Goal: Task Accomplishment & Management: Complete application form

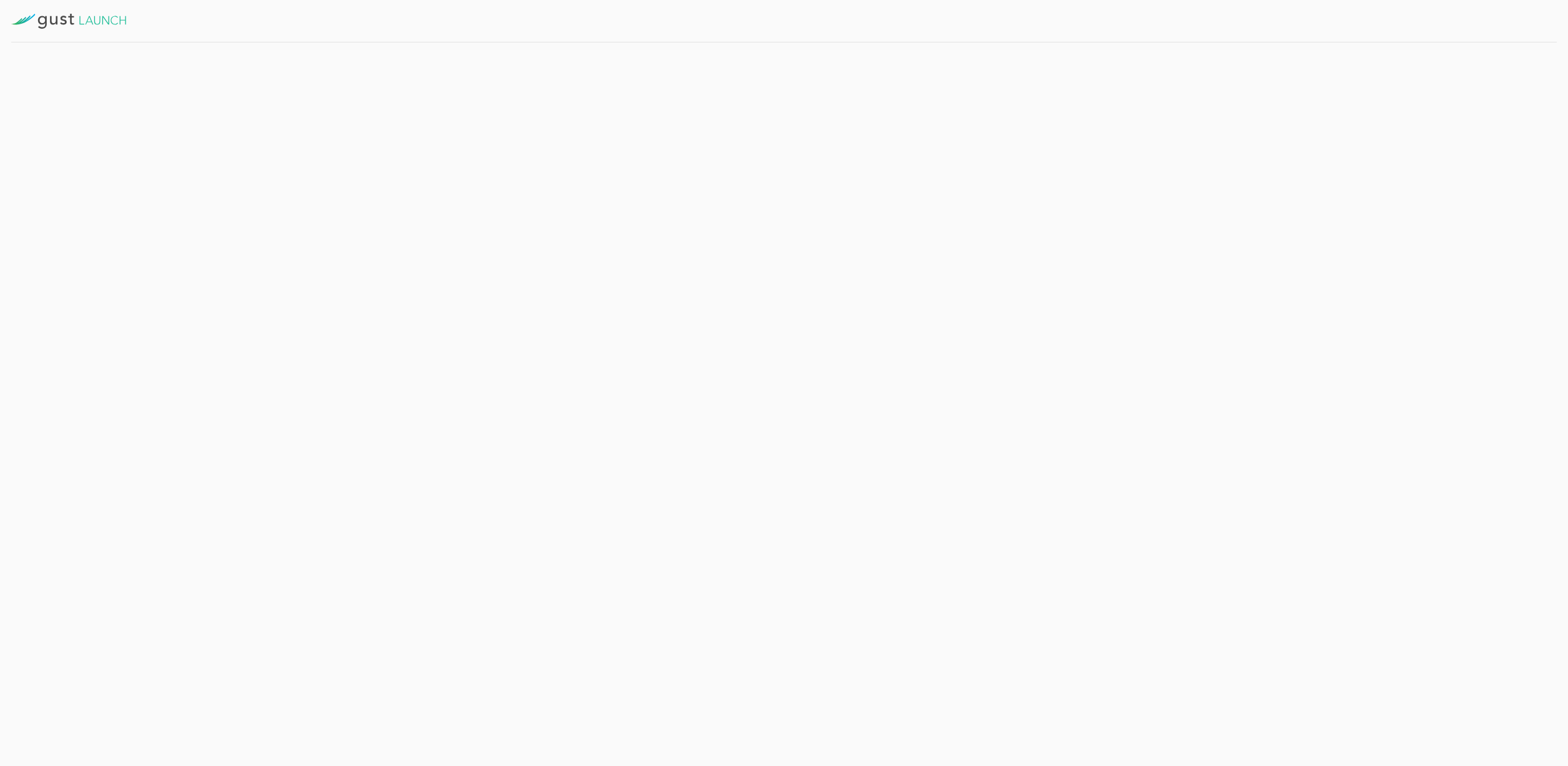
click at [318, 289] on button "Resume" at bounding box center [311, 284] width 78 height 32
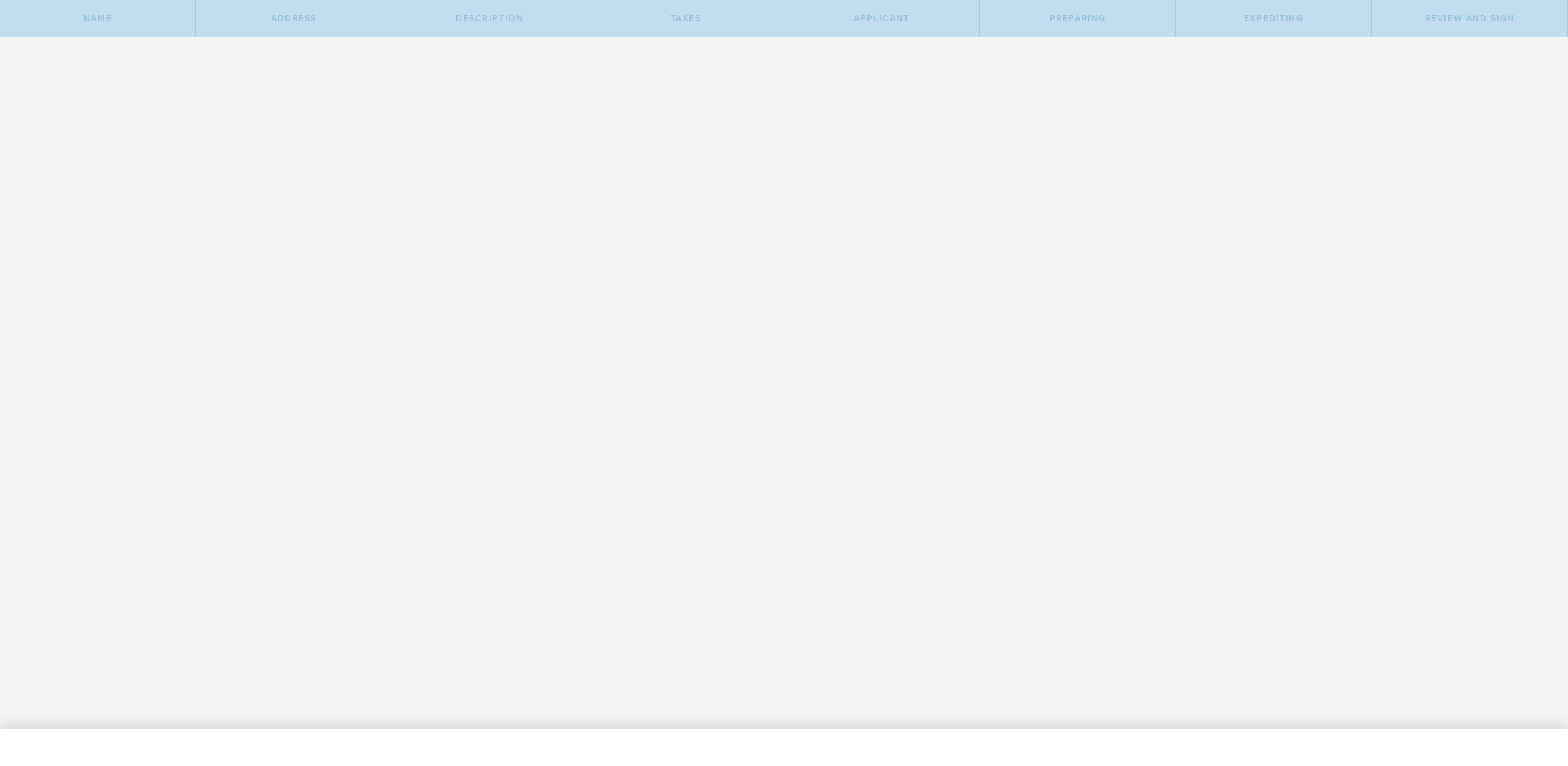
type input "A [US_STATE] C-Corporation"
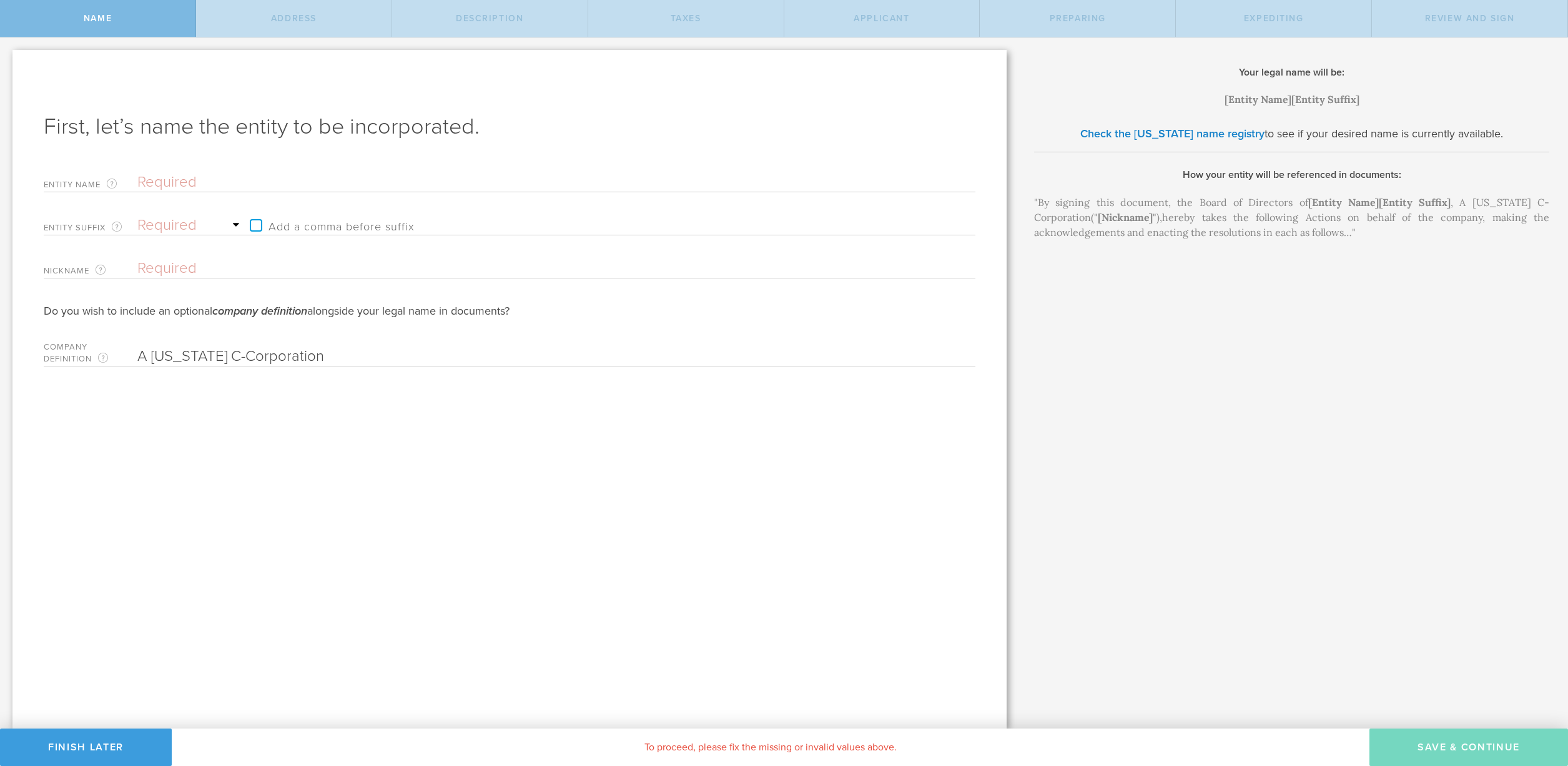
click at [187, 185] on input "text" at bounding box center [534, 182] width 794 height 19
type input "N"
type input "Na"
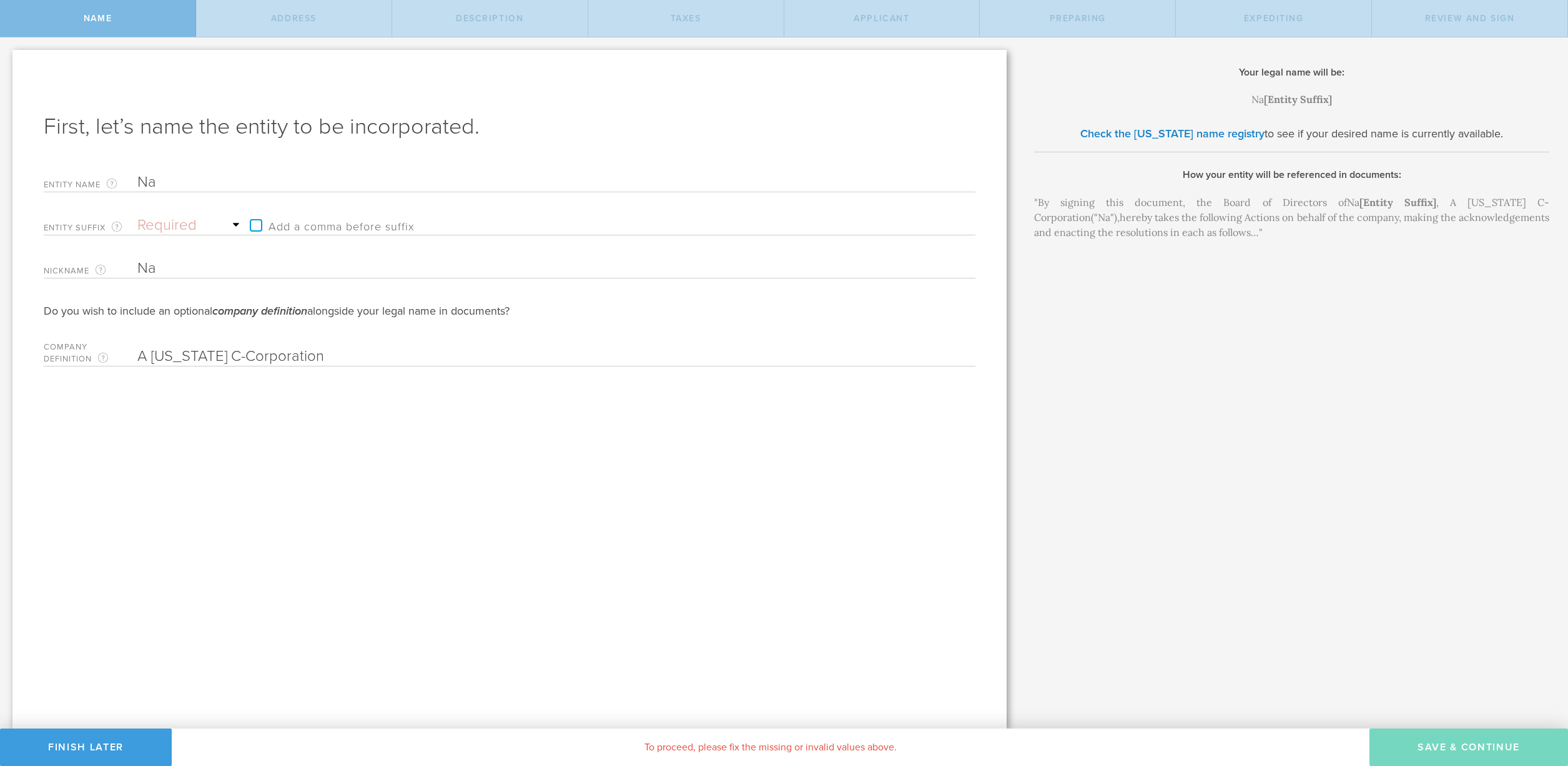
type input "Nav"
type input "Navi"
type input "Navio"
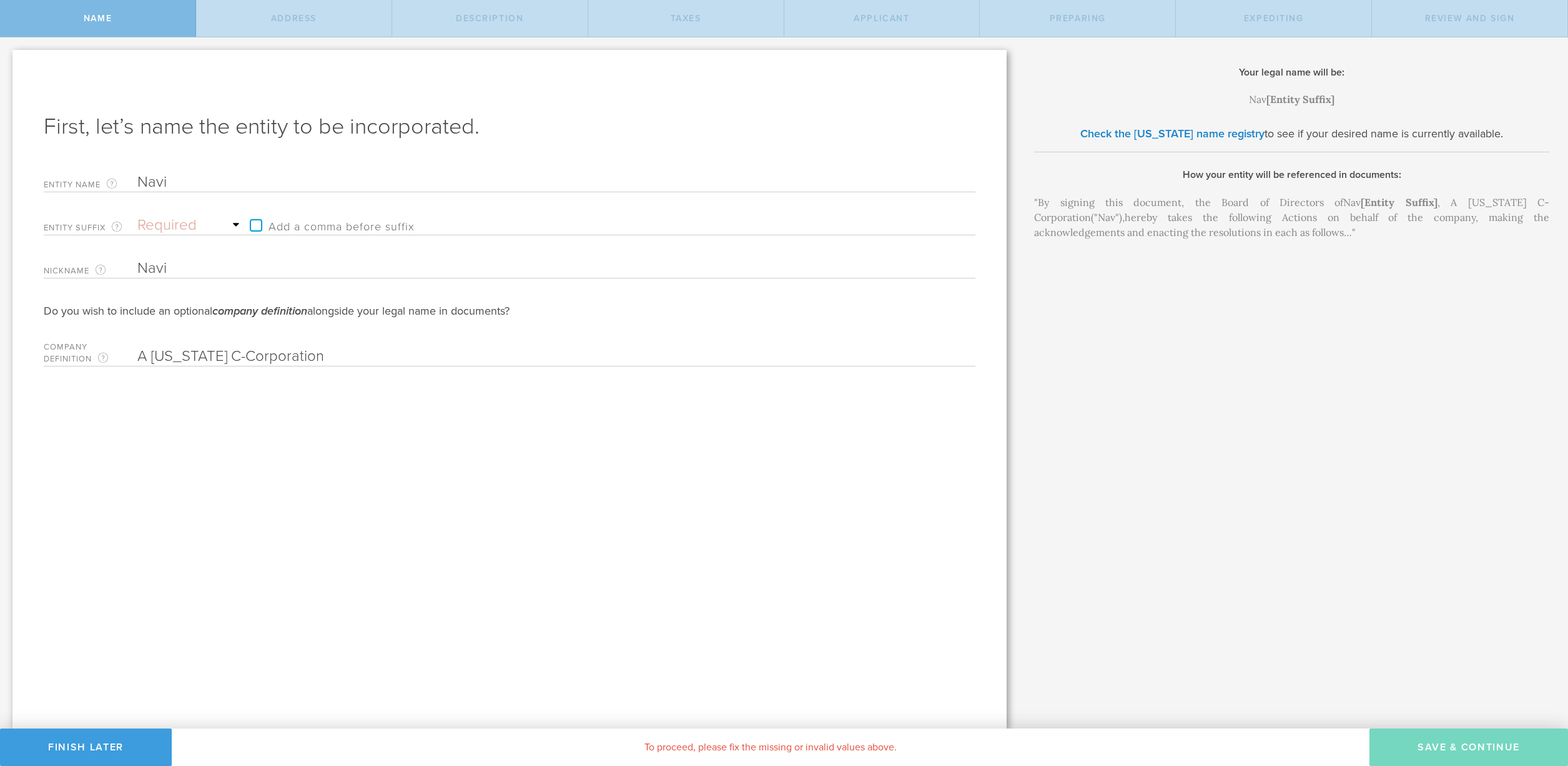
type input "Navio"
type input "NavioF"
type input "NavioFI"
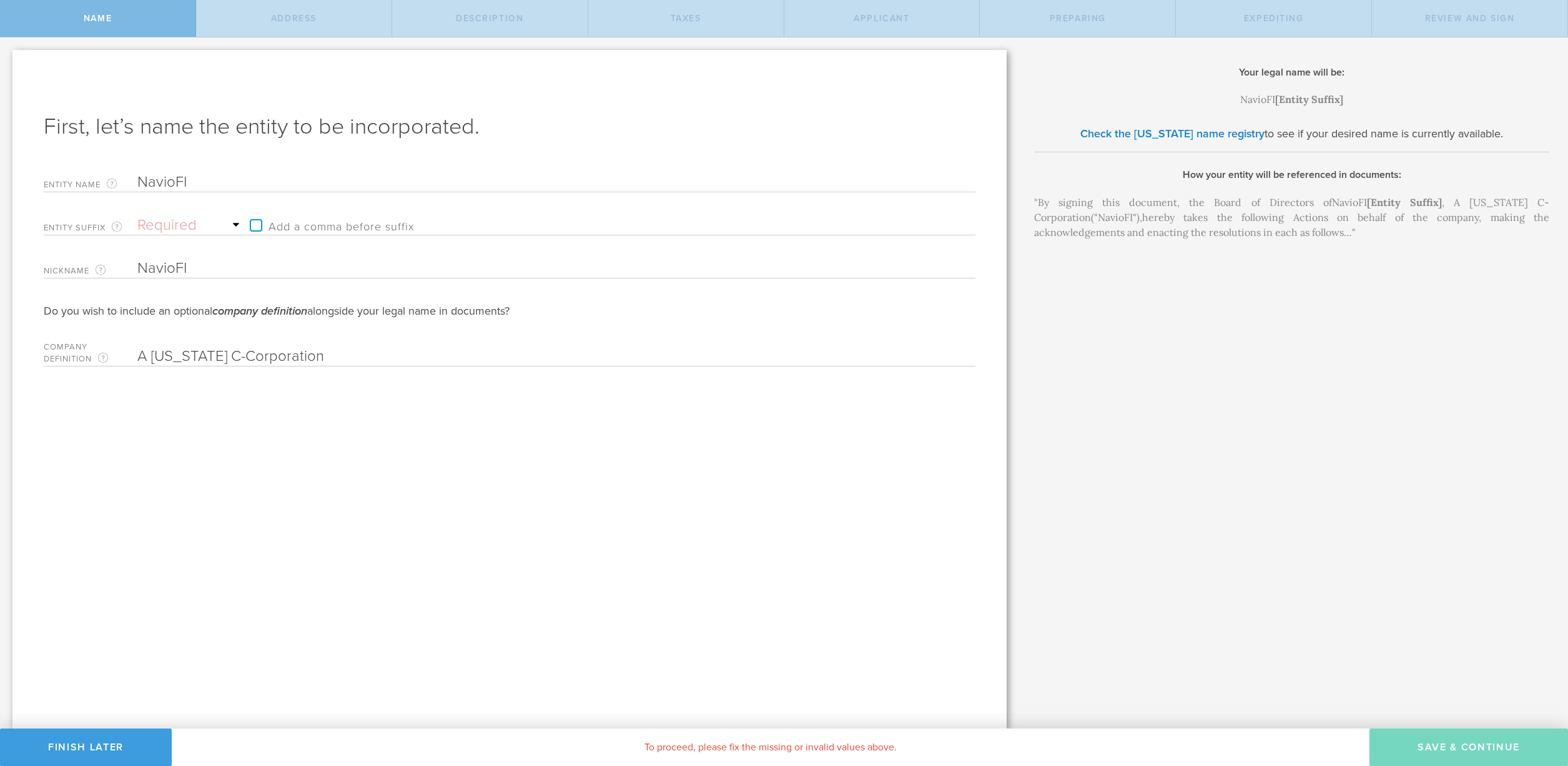
type input "NavioFI"
click at [258, 229] on label "Add a comma before suffix" at bounding box center [329, 225] width 171 height 19
click at [258, 229] on input "Add a comma before suffix" at bounding box center [559, 219] width 632 height 19
checkbox input "true"
click at [238, 227] on select "Required Association Club Co. Company Corp. Corporation Foundation Fund Inc. In…" at bounding box center [190, 225] width 106 height 19
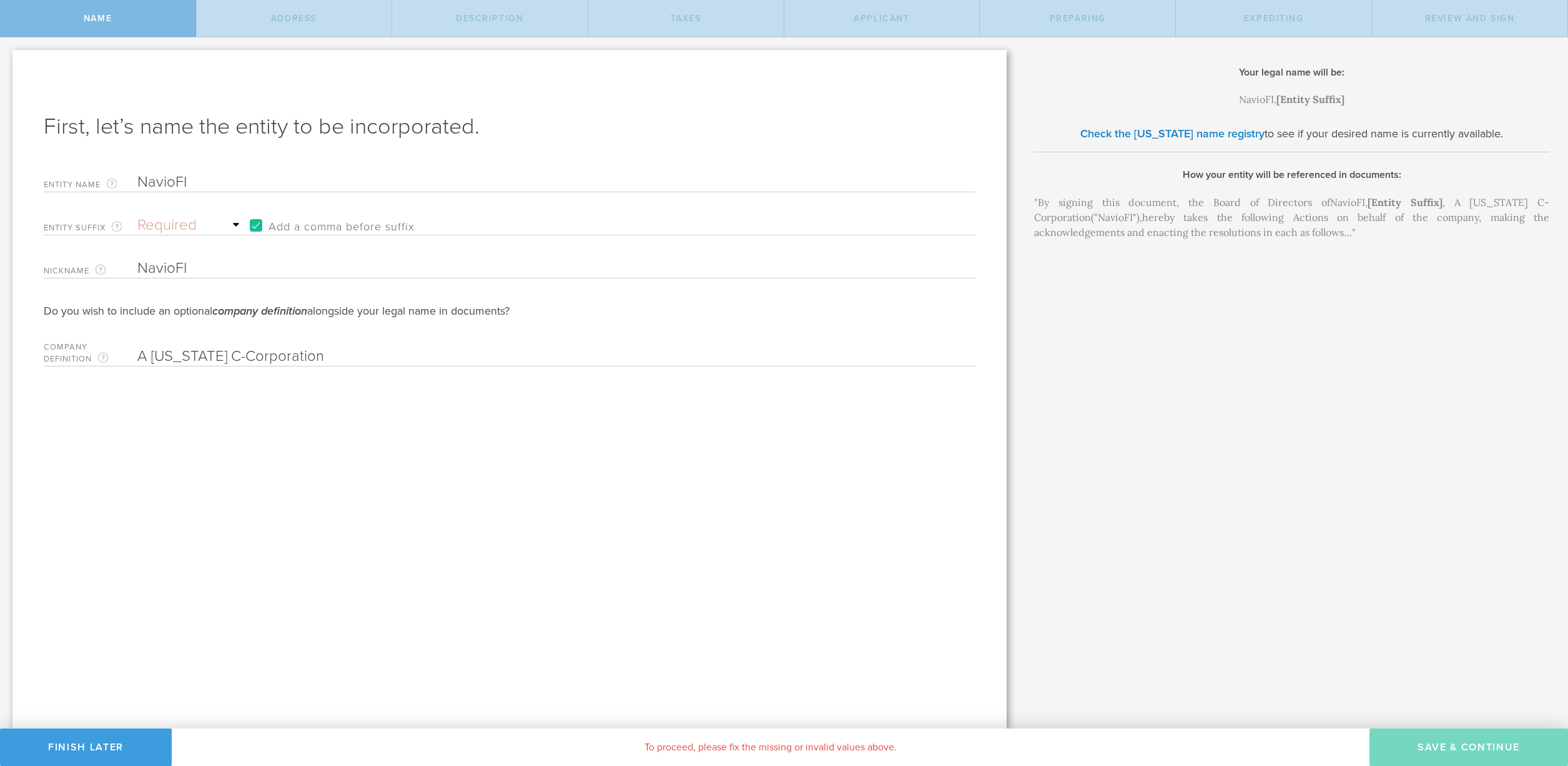
select select "inc."
click at [137, 216] on select "Required Association Club Co. Company Corp. Corporation Foundation Fund Inc. In…" at bounding box center [190, 225] width 106 height 19
click at [1440, 749] on button "Save & Continue" at bounding box center [1469, 747] width 199 height 37
type input "[STREET_ADDRESS]"
type input "[GEOGRAPHIC_DATA][PERSON_NAME]"
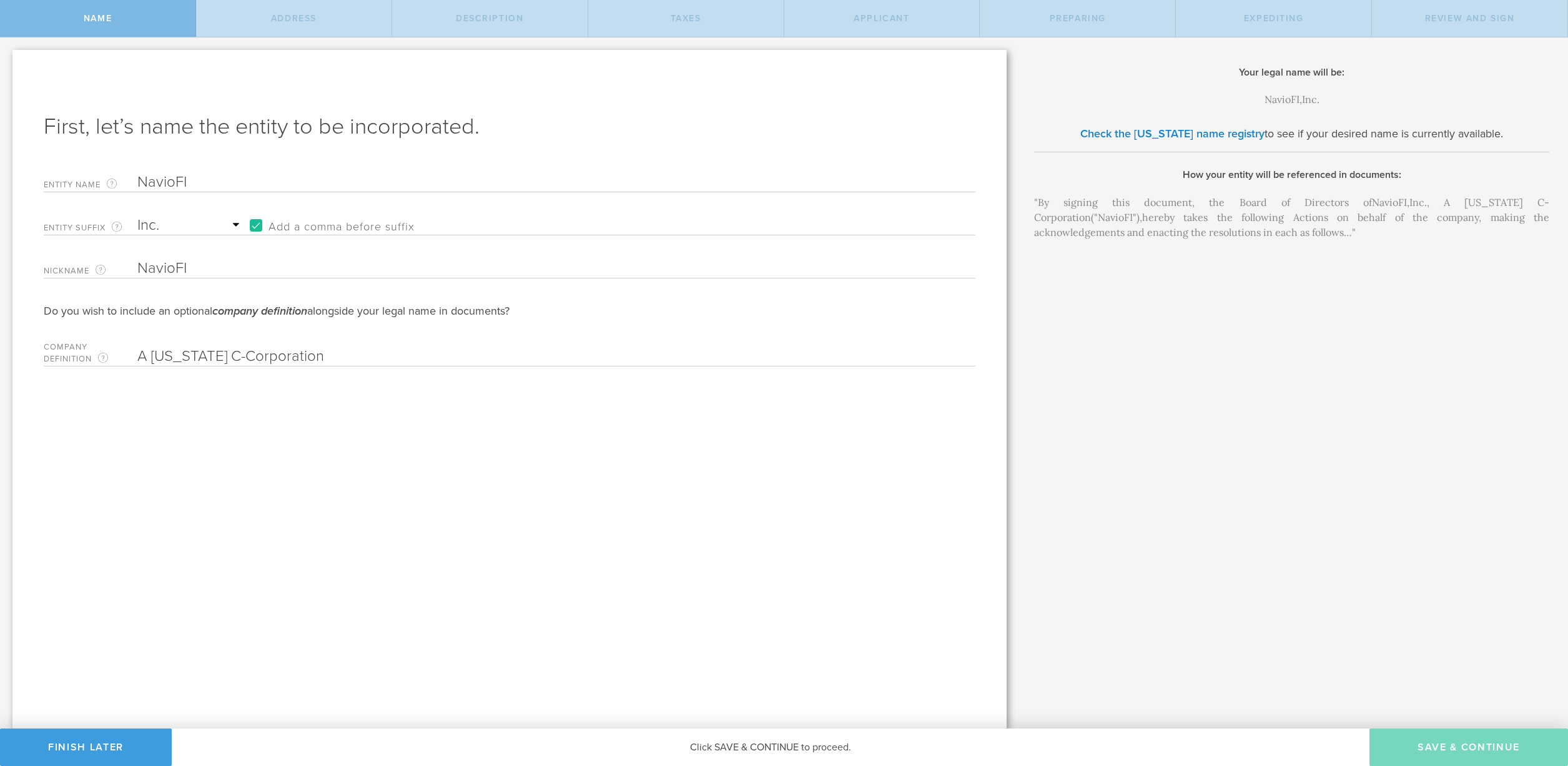
select select "CA"
type input "95138"
checkbox input "true"
type input "[GEOGRAPHIC_DATA]"
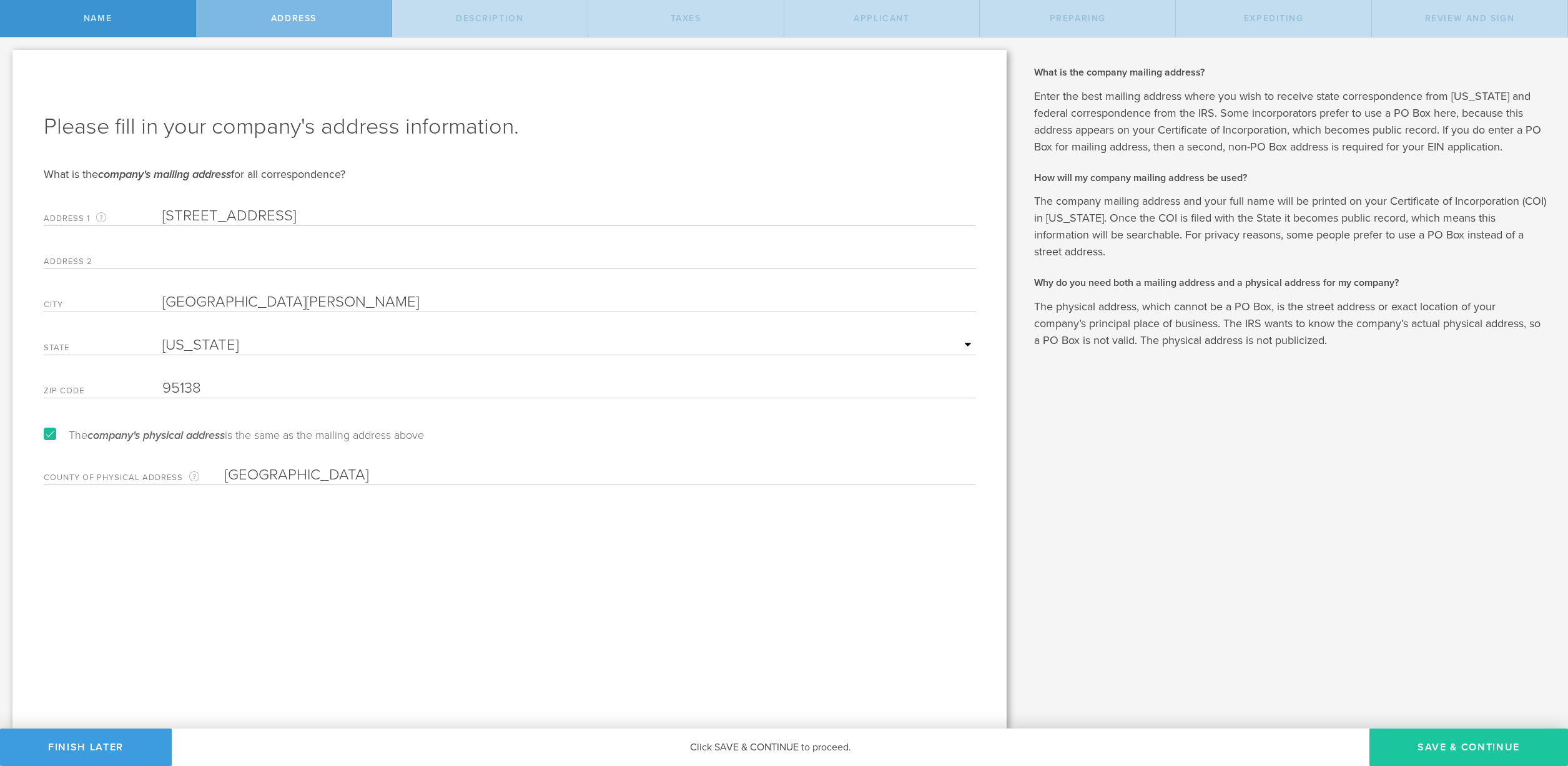
click at [1449, 747] on button "Save & Continue" at bounding box center [1469, 747] width 199 height 37
select select "finance-insurance"
type input "Global Payments Services"
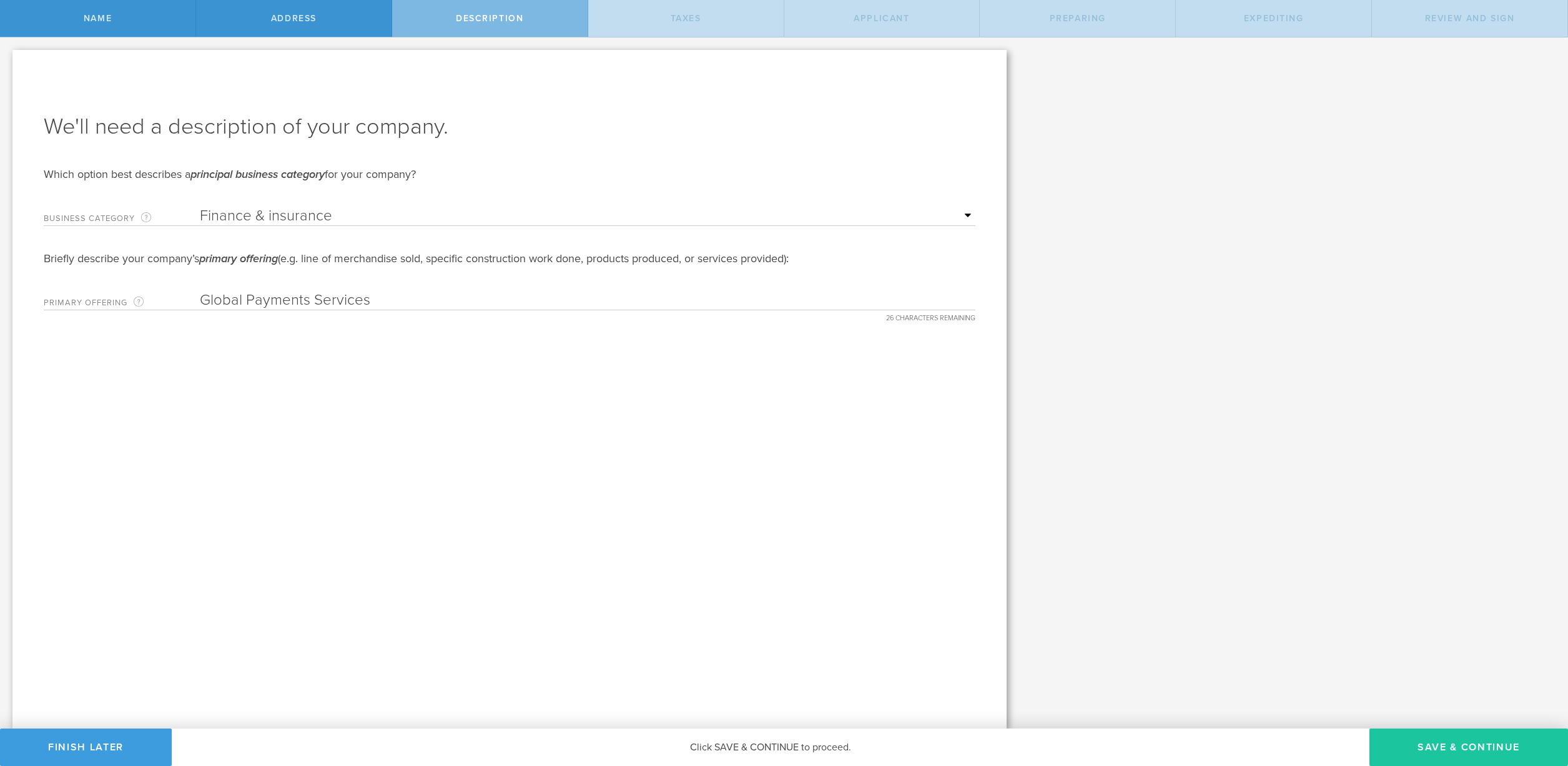
click at [1452, 736] on button "Save & Continue" at bounding box center [1469, 747] width 199 height 37
type input "2"
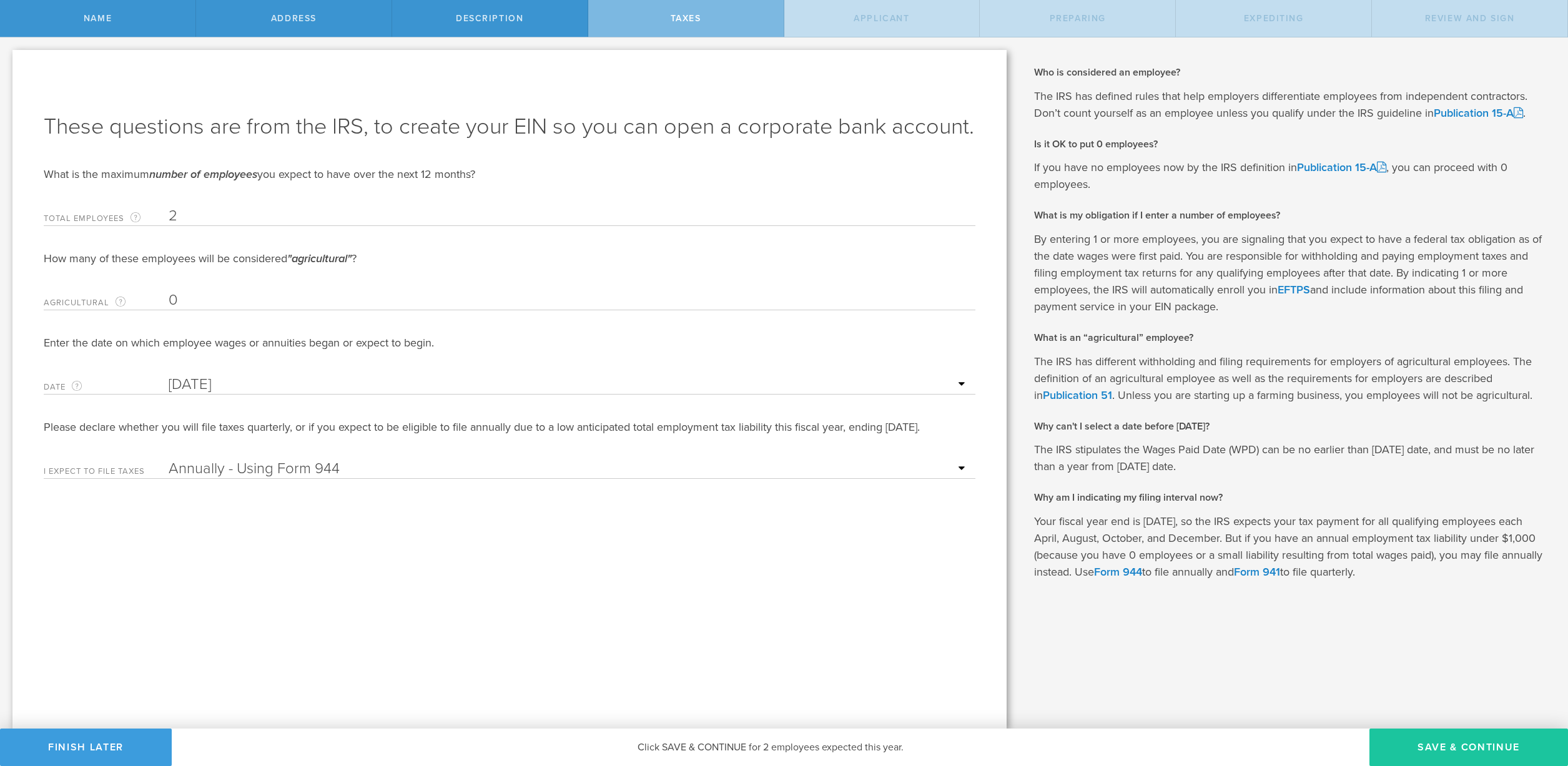
click at [1457, 744] on button "Save & Continue" at bounding box center [1469, 747] width 199 height 37
type input "[PERSON_NAME]"
type input "CEO"
type input "[PHONE_NUMBER]"
radio input "true"
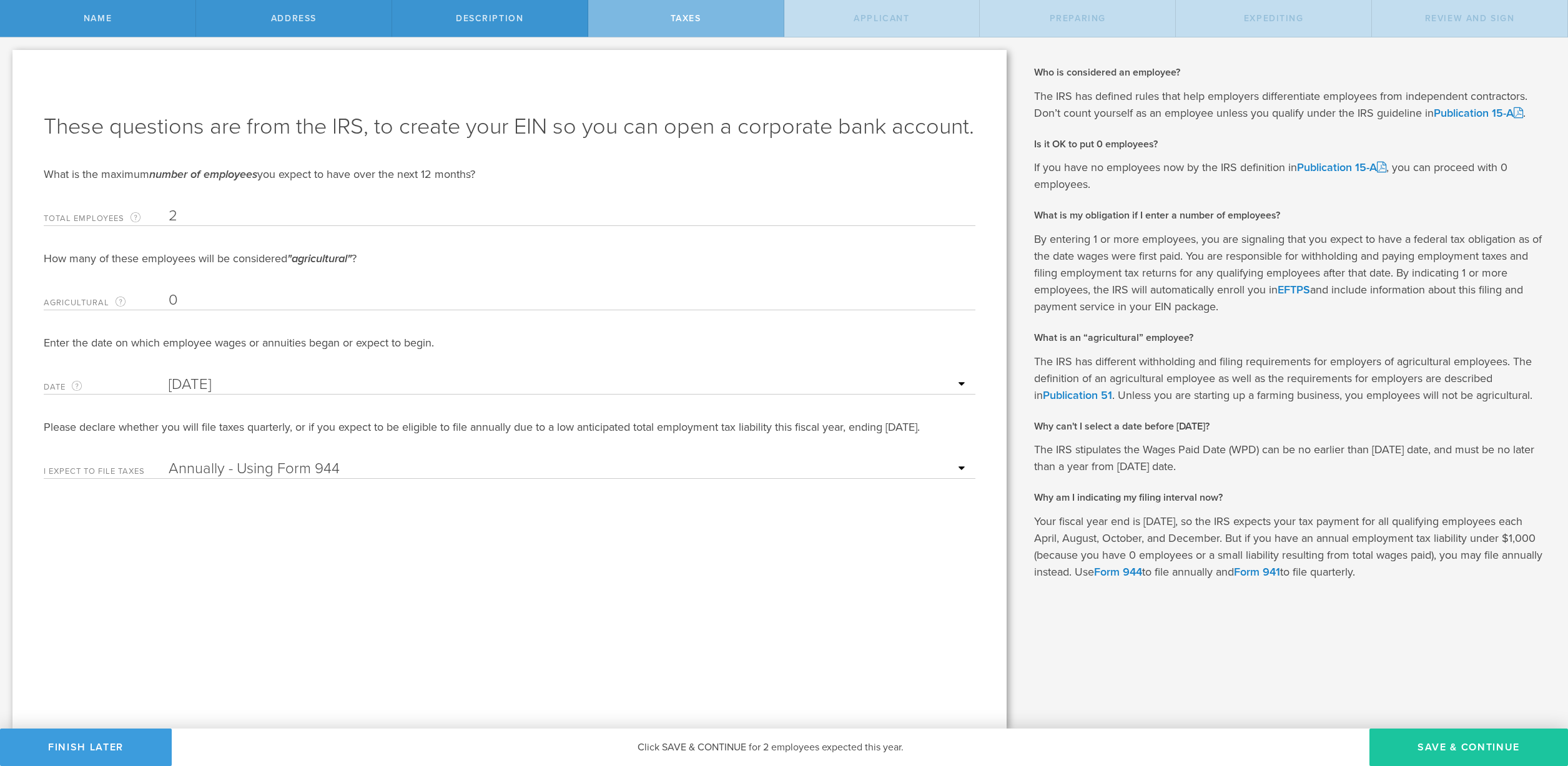
select select "US"
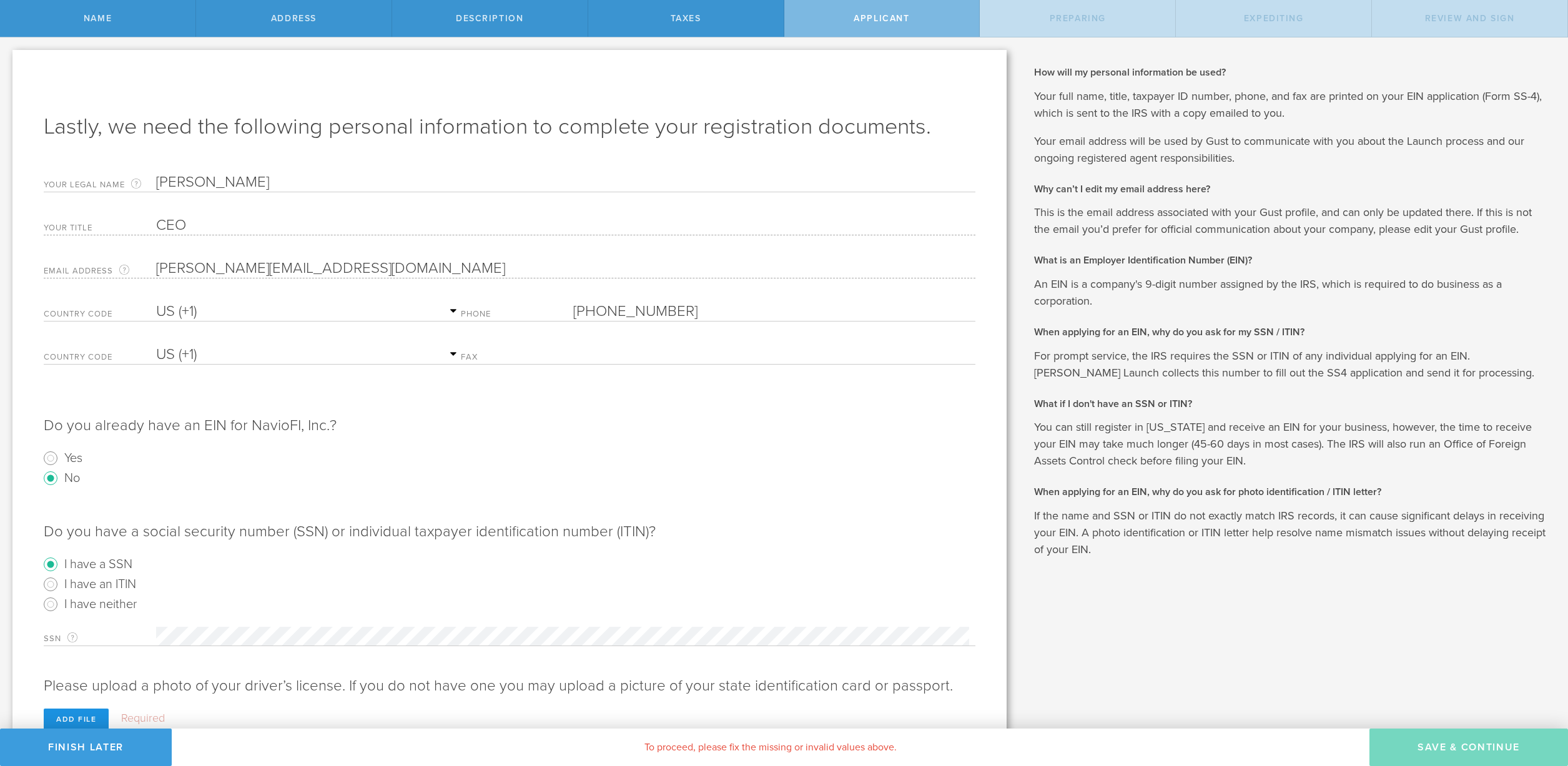
click at [70, 719] on div "Add file" at bounding box center [76, 719] width 65 height 22
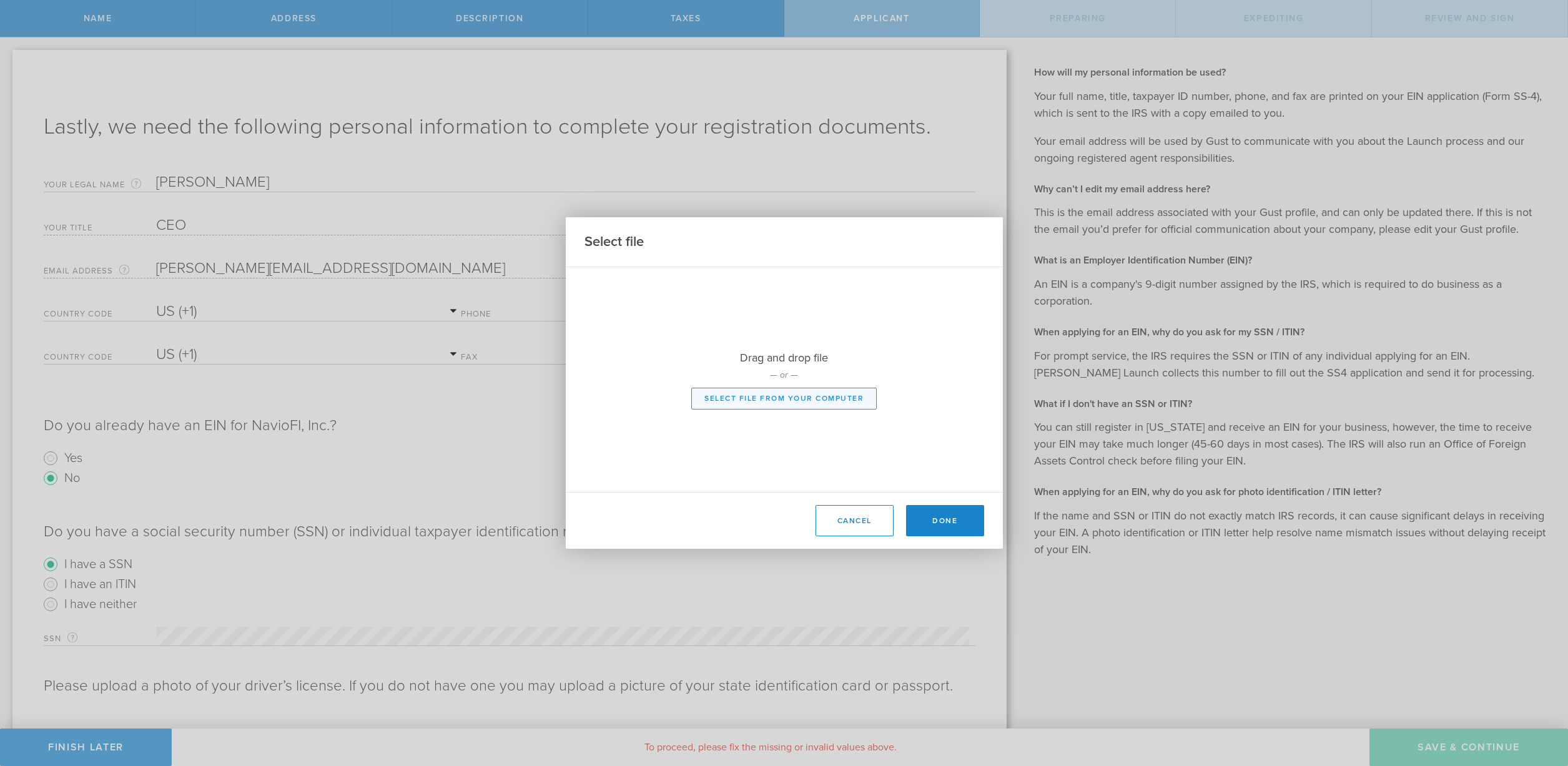
click at [811, 402] on button "Select file from your computer" at bounding box center [784, 398] width 185 height 22
type input "C:\fakepath\DL - [PERSON_NAME].pdf"
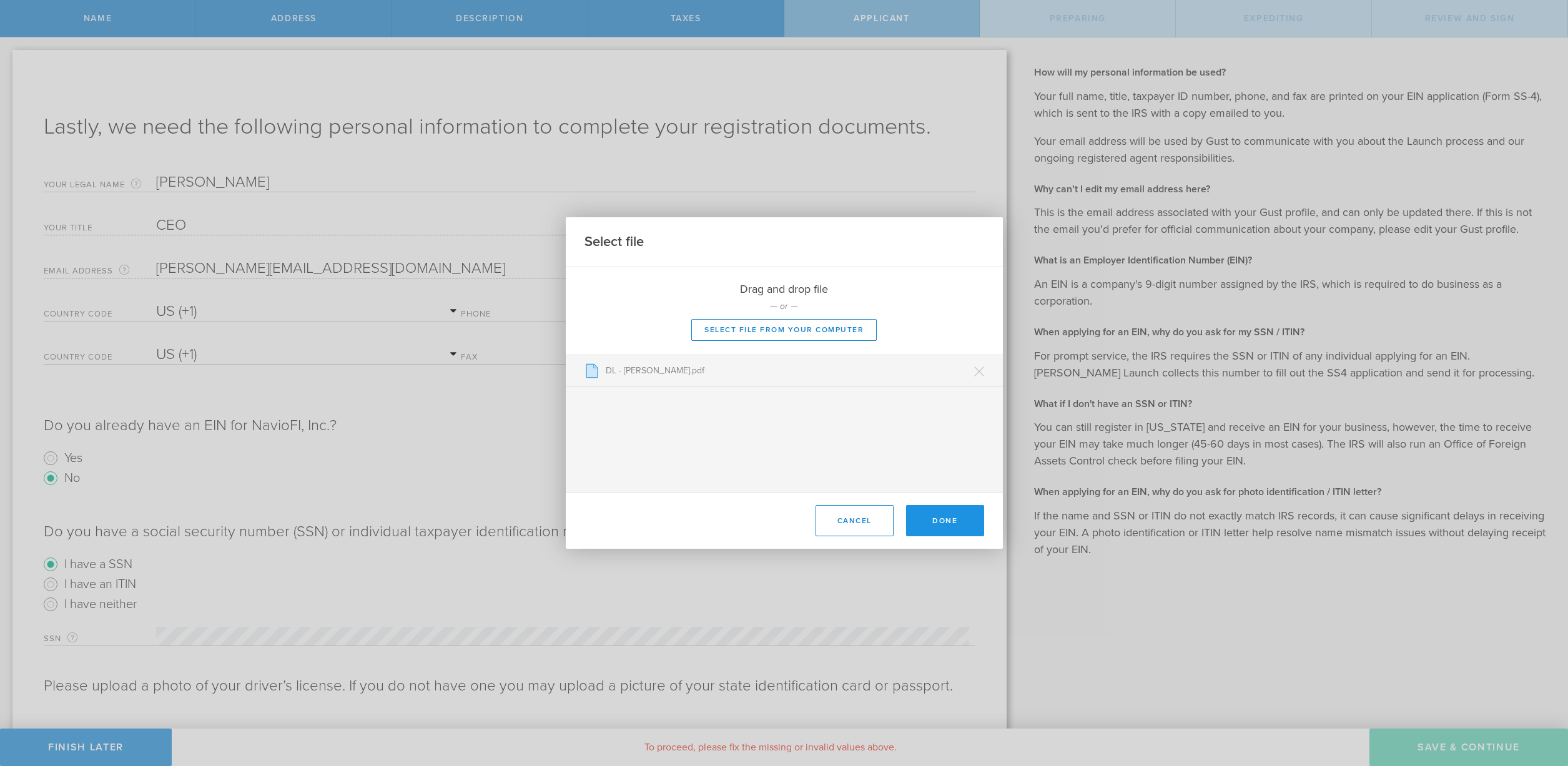
click at [945, 513] on button "Done" at bounding box center [945, 521] width 78 height 32
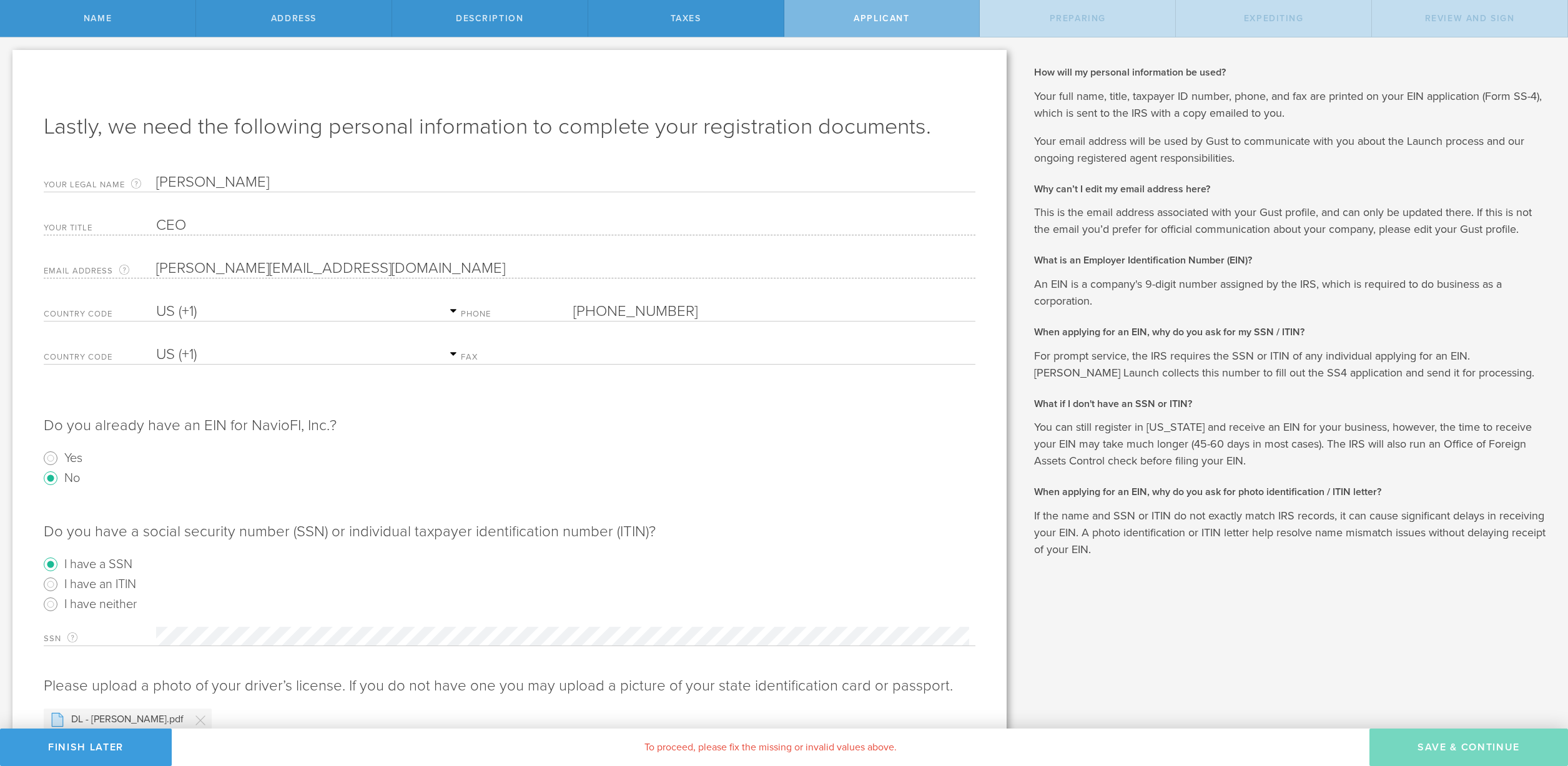
scroll to position [55, 0]
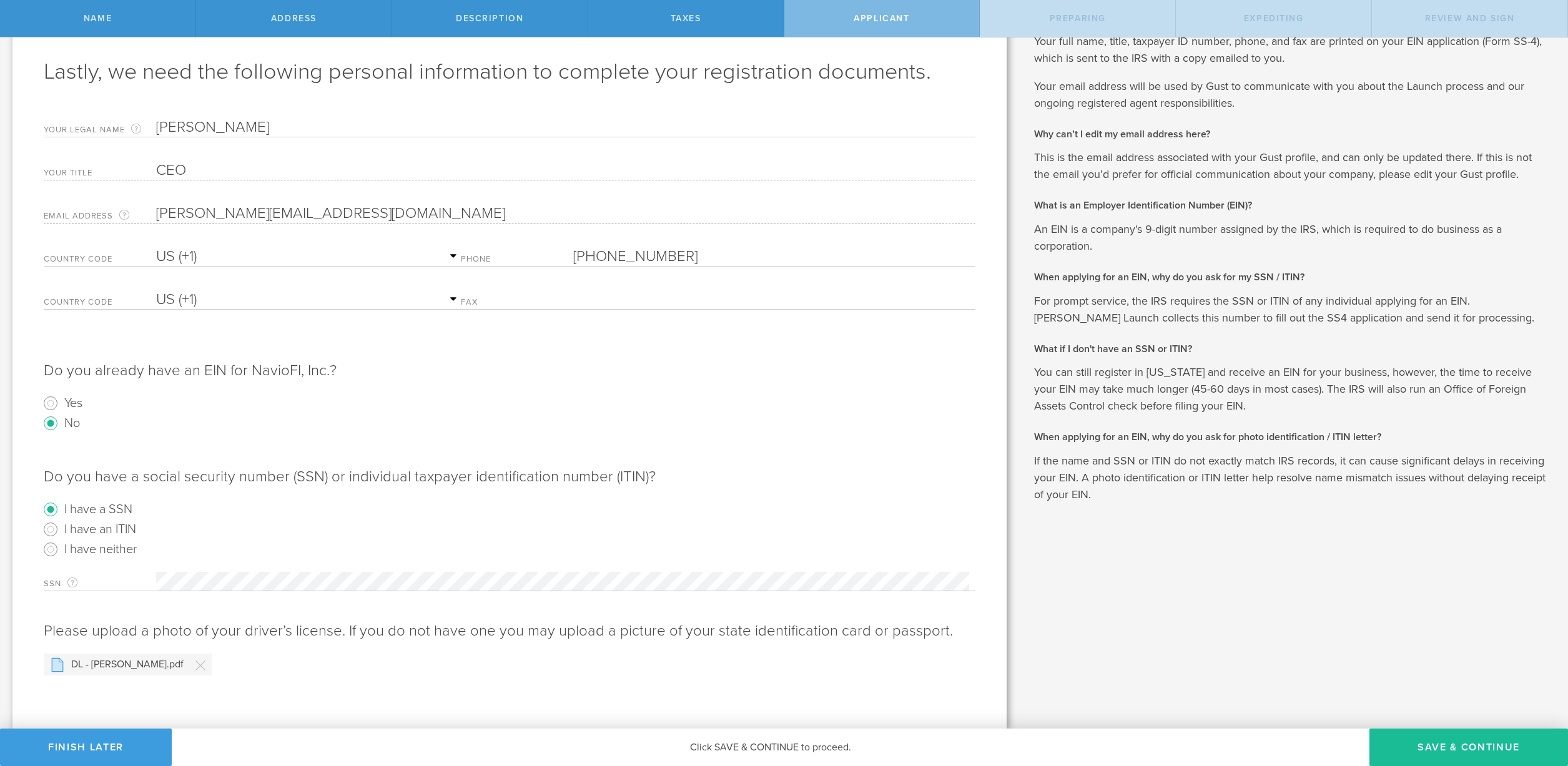
click at [725, 686] on div "Lastly, we need the following personal information to complete your registratio…" at bounding box center [510, 361] width 995 height 734
click at [1443, 750] on button "Save & Continue" at bounding box center [1469, 747] width 199 height 37
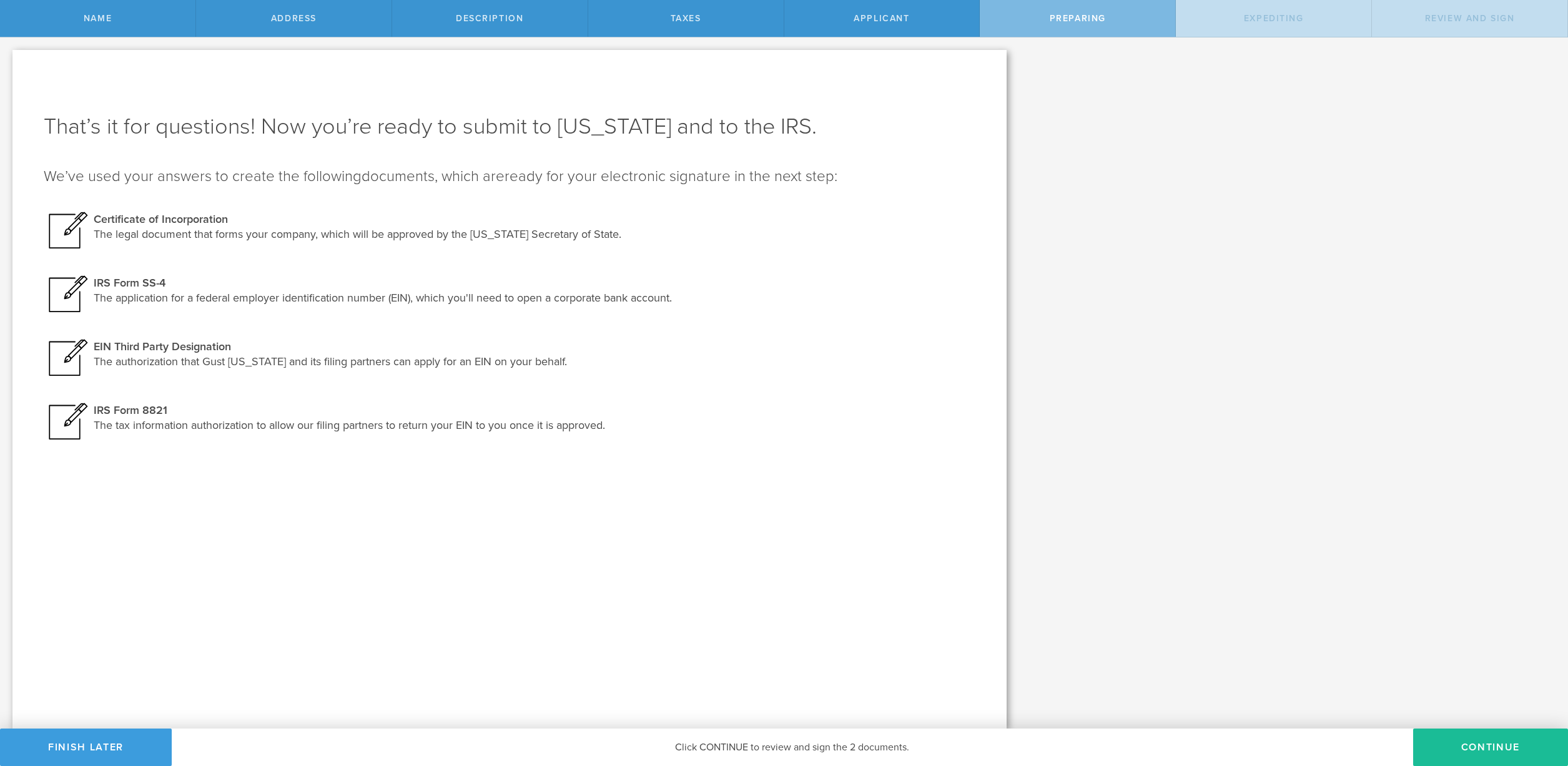
scroll to position [0, 0]
click at [1494, 743] on button "Continue" at bounding box center [1491, 747] width 155 height 37
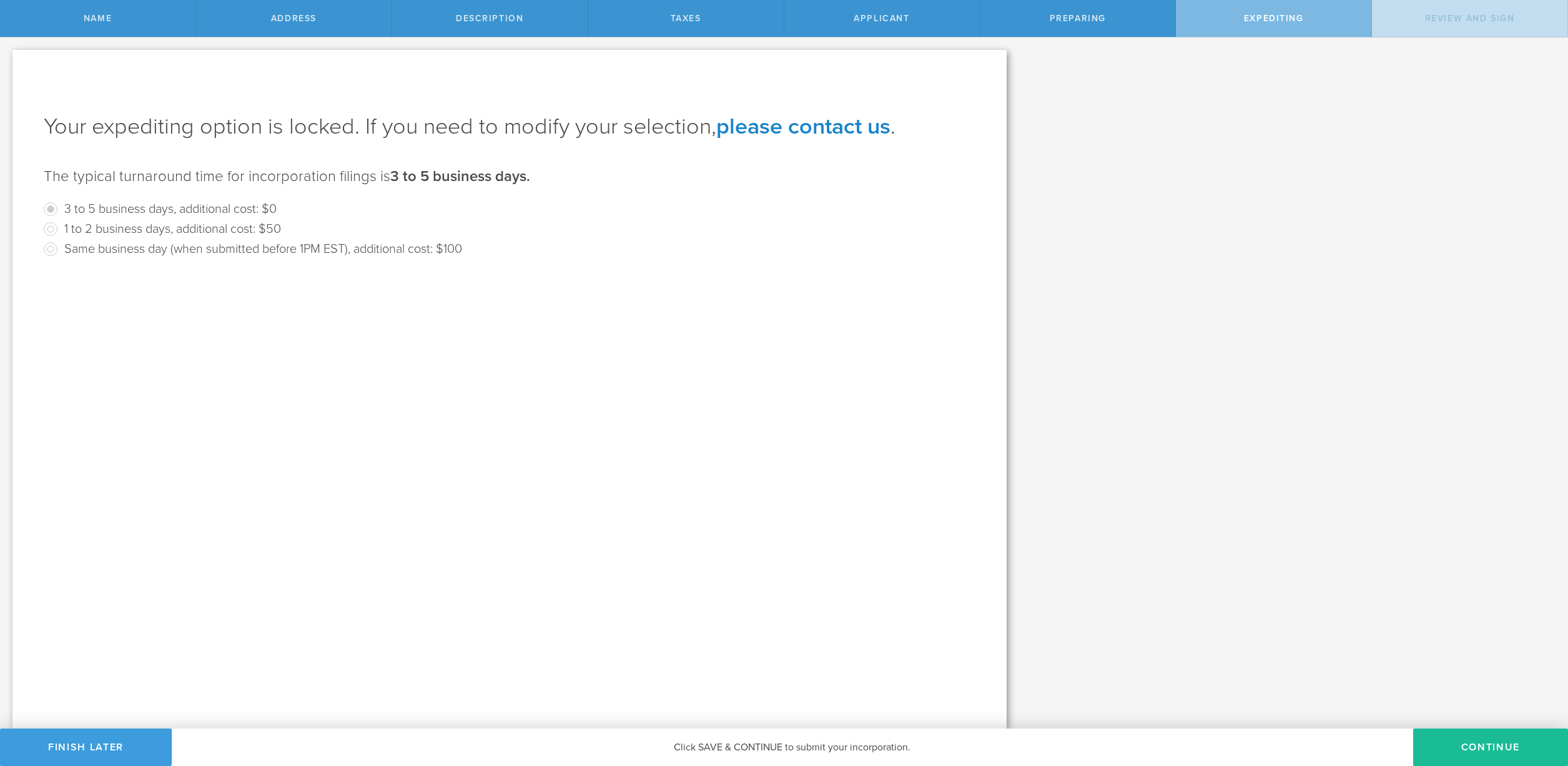
click at [1494, 743] on button "Continue" at bounding box center [1491, 747] width 155 height 37
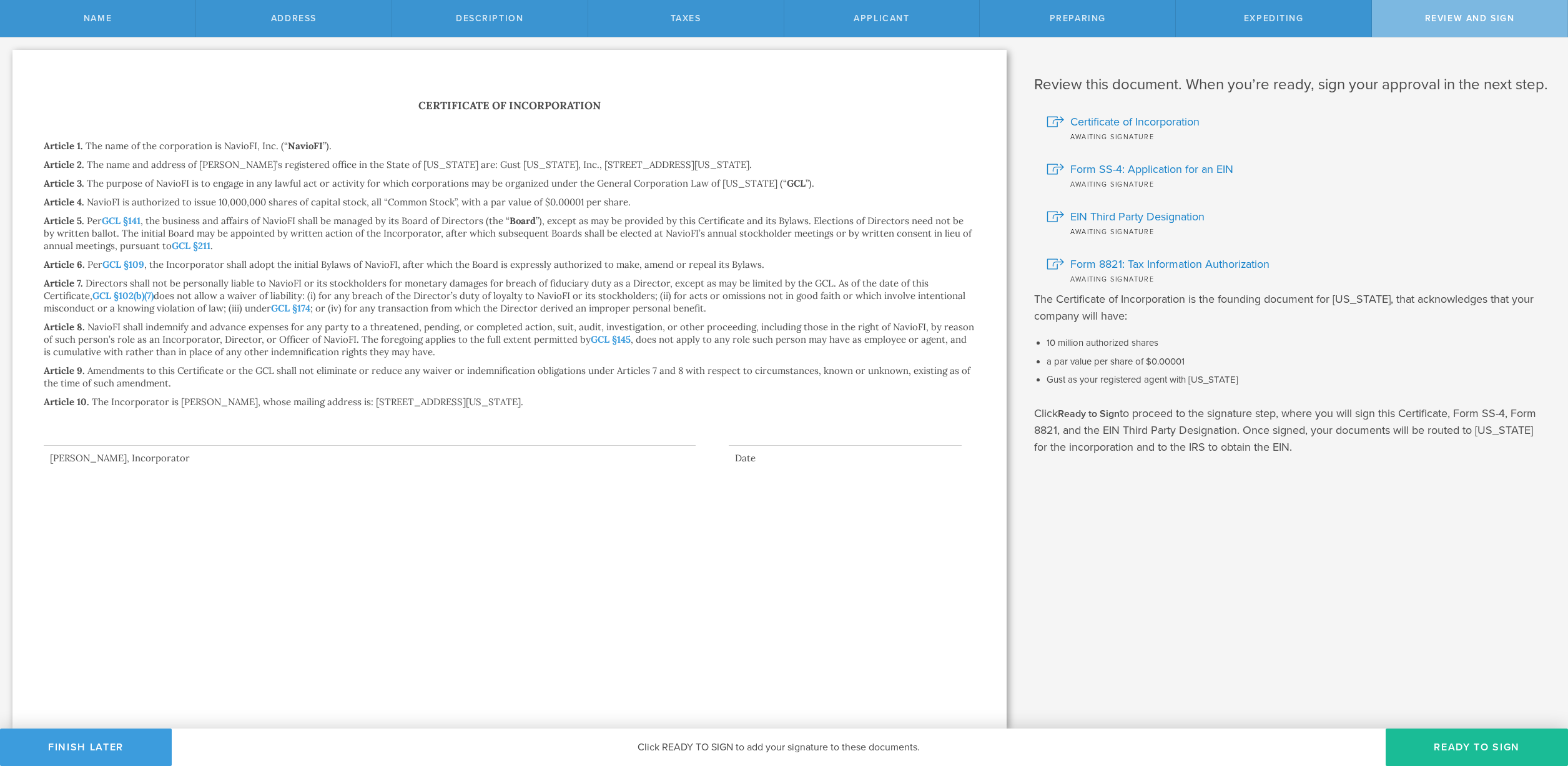
click at [118, 422] on div at bounding box center [370, 421] width 652 height 50
click at [1468, 742] on button "Ready to Sign" at bounding box center [1477, 747] width 182 height 37
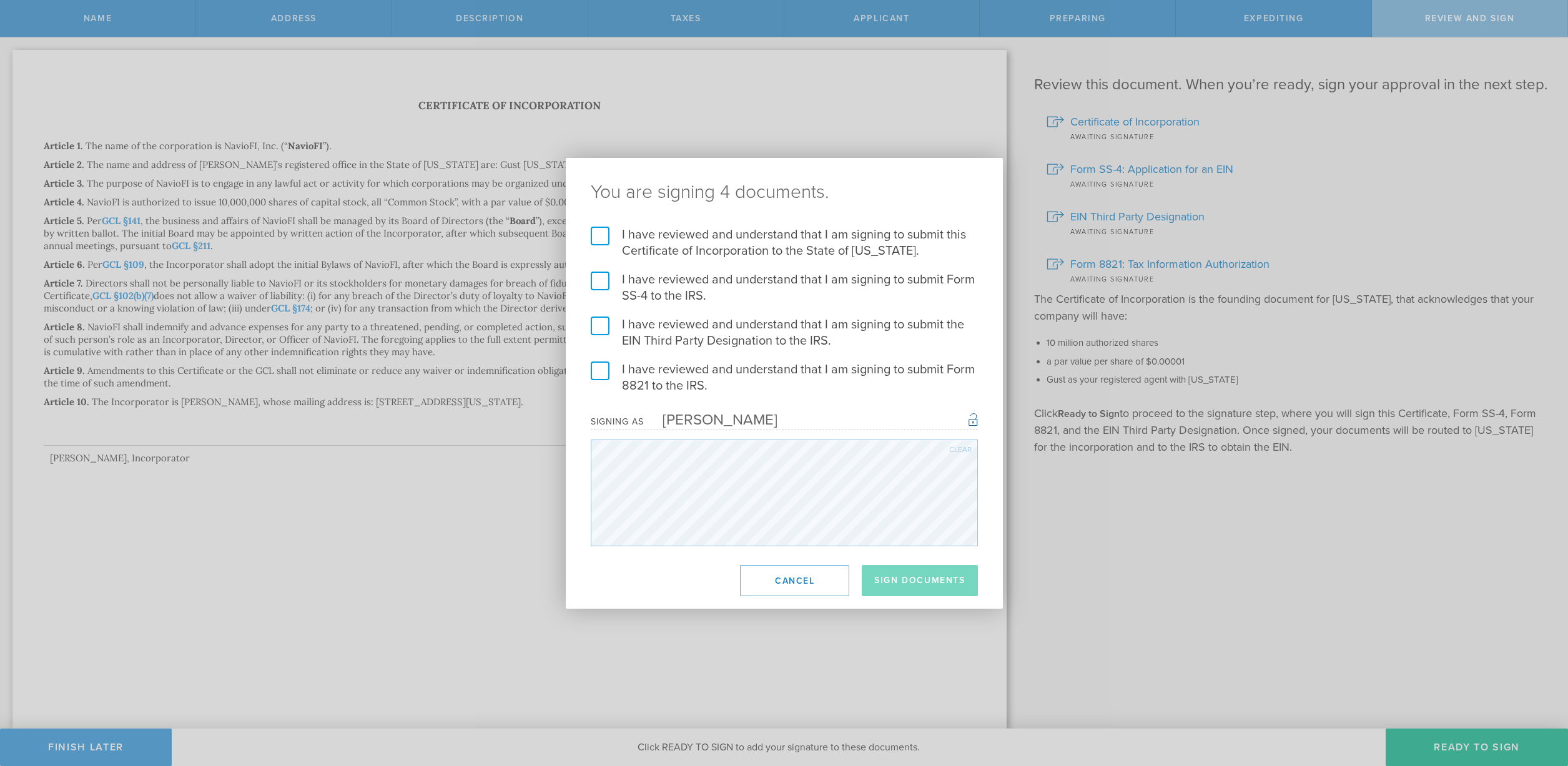
click at [954, 448] on div "Clear" at bounding box center [960, 449] width 22 height 7
click at [596, 239] on label "I have reviewed and understand that I am signing to submit this Certificate of …" at bounding box center [784, 242] width 388 height 32
click at [0, 0] on input "I have reviewed and understand that I am signing to submit this Certificate of …" at bounding box center [0, 0] width 0 height 0
click at [598, 272] on label "I have reviewed and understand that I am signing to submit Form SS-4 to the IRS." at bounding box center [784, 288] width 388 height 32
click at [0, 0] on input "I have reviewed and understand that I am signing to submit Form SS-4 to the IRS." at bounding box center [0, 0] width 0 height 0
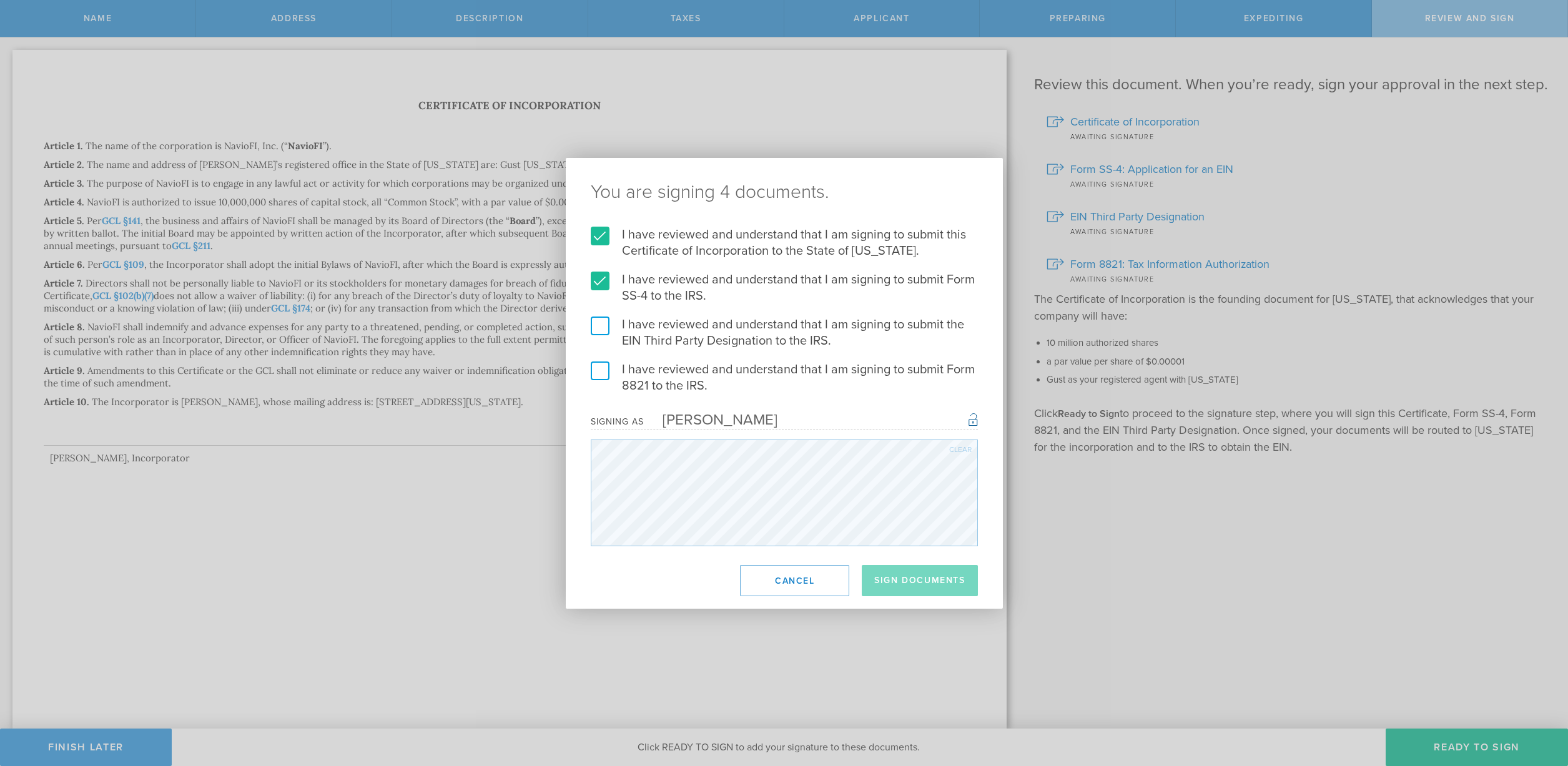
click at [601, 324] on label "I have reviewed and understand that I am signing to submit the EIN Third Party …" at bounding box center [784, 332] width 388 height 32
click at [0, 0] on input "I have reviewed and understand that I am signing to submit the EIN Third Party …" at bounding box center [0, 0] width 0 height 0
click at [601, 370] on label "I have reviewed and understand that I am signing to submit Form 8821 to the IRS." at bounding box center [784, 377] width 388 height 32
click at [0, 0] on input "I have reviewed and understand that I am signing to submit Form 8821 to the IRS." at bounding box center [0, 0] width 0 height 0
click at [911, 580] on button "Sign Documents" at bounding box center [919, 581] width 116 height 32
